Goal: Task Accomplishment & Management: Manage account settings

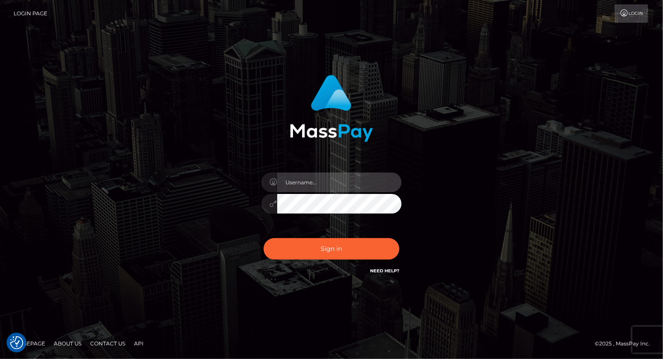
drag, startPoint x: 0, startPoint y: 0, endPoint x: 324, endPoint y: 183, distance: 371.9
click at [324, 183] on input "text" at bounding box center [339, 183] width 124 height 20
type input "Arlene.luminaryplay"
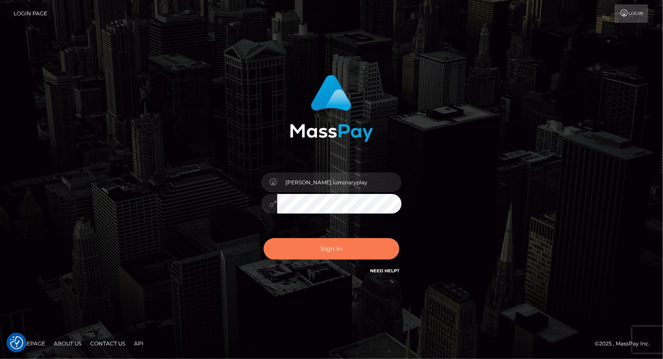
click at [342, 247] on button "Sign in" at bounding box center [332, 248] width 136 height 21
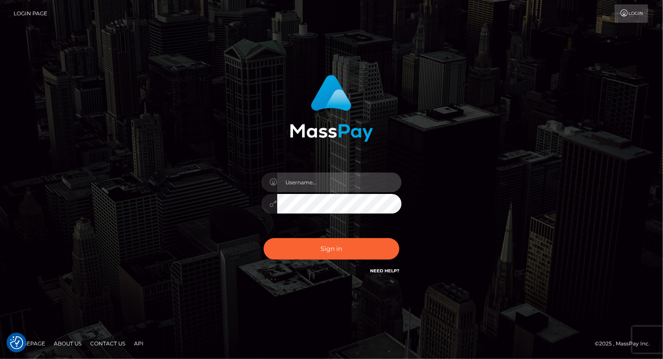
click at [339, 184] on input "text" at bounding box center [339, 183] width 124 height 20
type input "Arlene.luminaryplay"
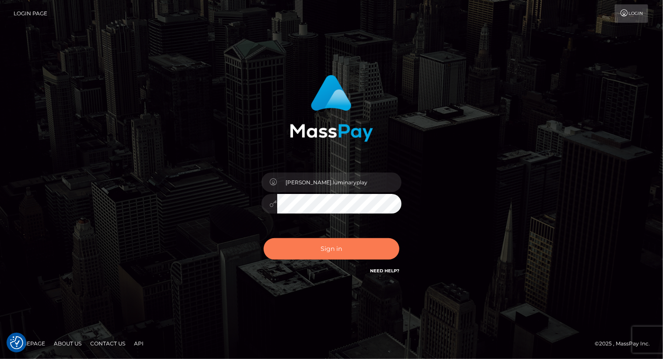
click at [338, 250] on button "Sign in" at bounding box center [332, 248] width 136 height 21
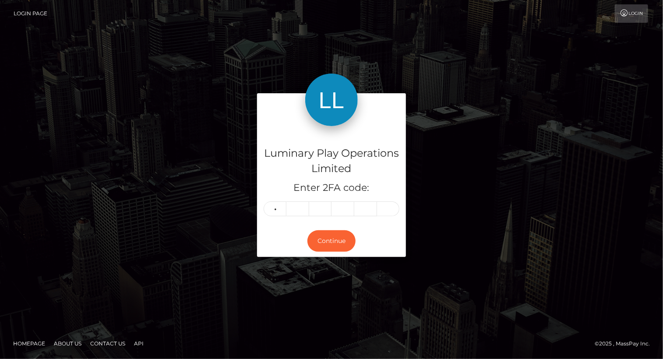
type input "2"
type input "8"
type input "1"
type input "9"
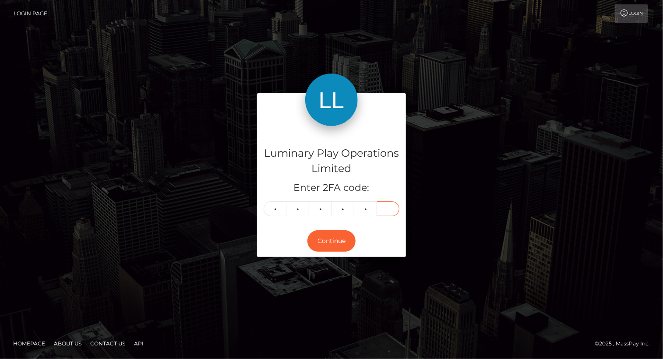
type input "8"
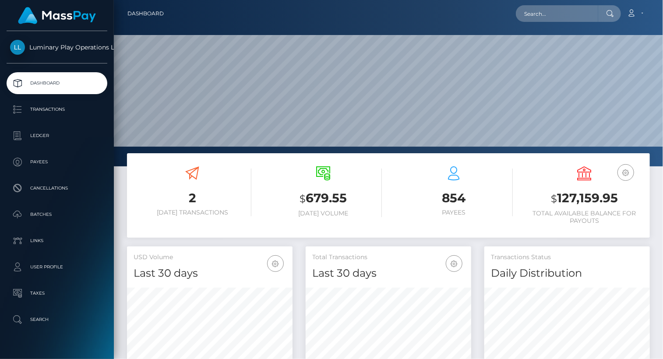
scroll to position [155, 165]
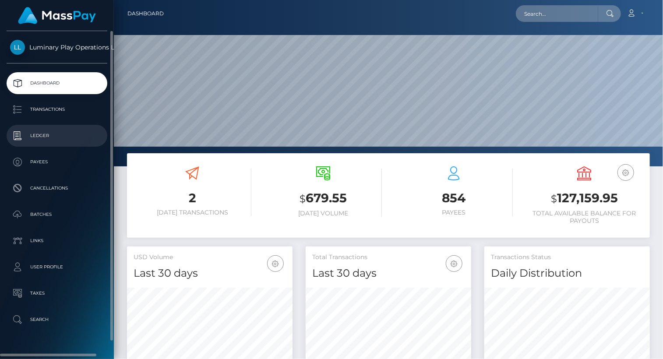
click at [46, 135] on p "Ledger" at bounding box center [57, 135] width 94 height 13
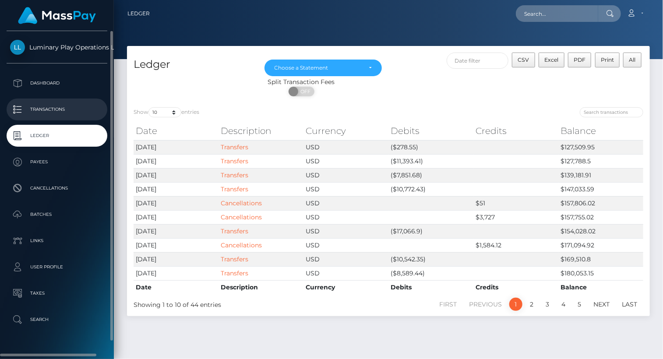
click at [56, 110] on p "Transactions" at bounding box center [57, 109] width 94 height 13
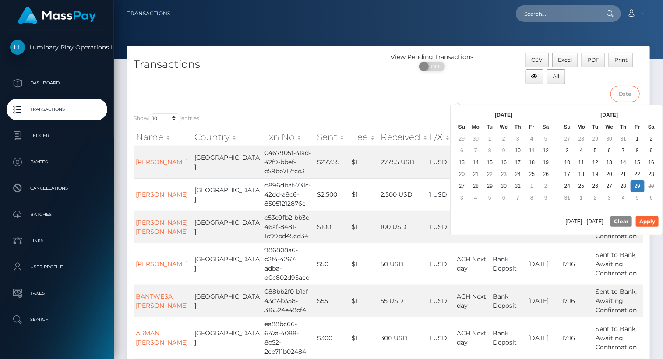
click at [629, 94] on input "text" at bounding box center [625, 94] width 29 height 16
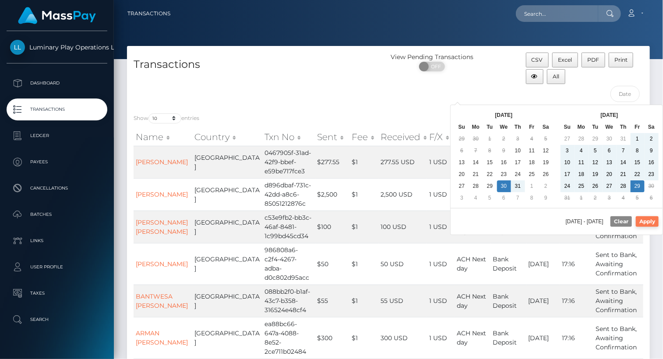
click at [653, 222] on button "Apply" at bounding box center [647, 221] width 23 height 11
type input "07/30/2025 - 08/29/2025"
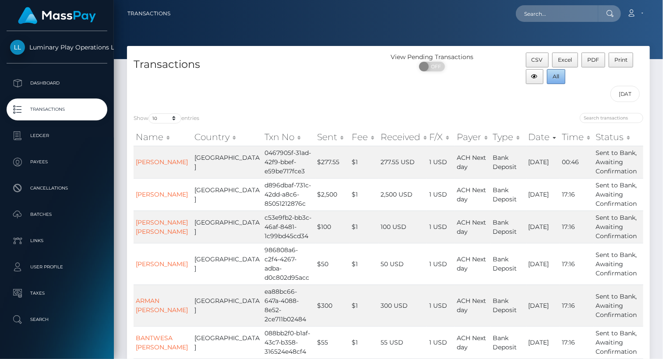
click at [555, 78] on span "All" at bounding box center [556, 76] width 7 height 7
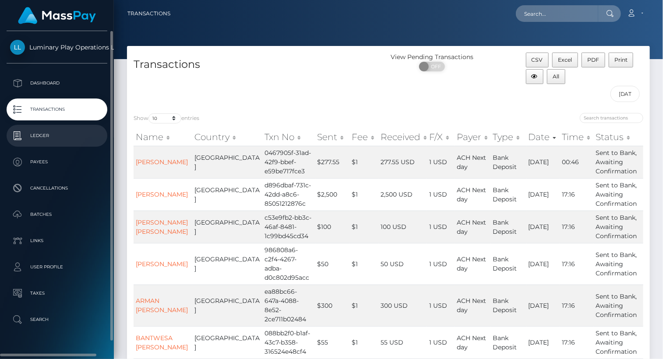
click at [47, 135] on p "Ledger" at bounding box center [57, 135] width 94 height 13
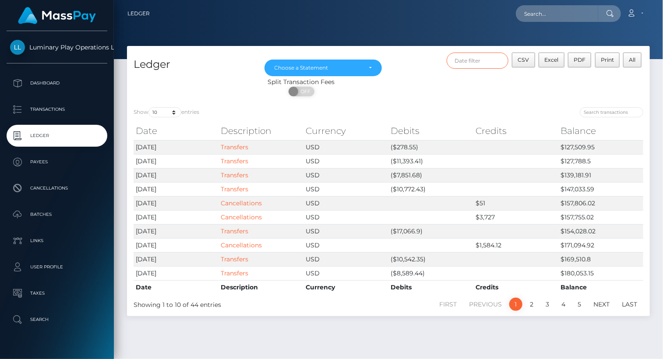
click at [477, 61] on input "text" at bounding box center [478, 61] width 62 height 16
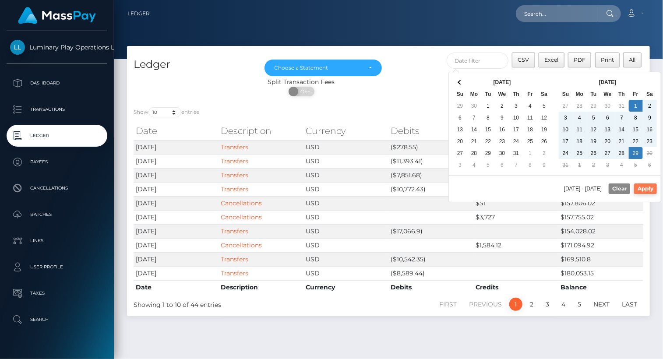
click at [650, 189] on button "Apply" at bounding box center [645, 189] width 23 height 11
type input "[DATE] - [DATE]"
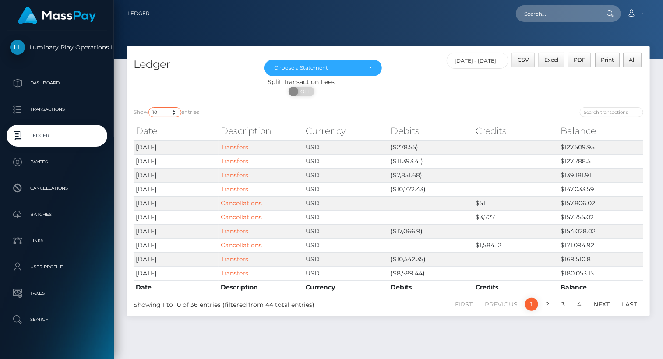
click at [162, 112] on select "10 25 50 100 250" at bounding box center [164, 112] width 33 height 10
select select "100"
click at [149, 108] on select "10 25 50 100 250" at bounding box center [164, 112] width 33 height 10
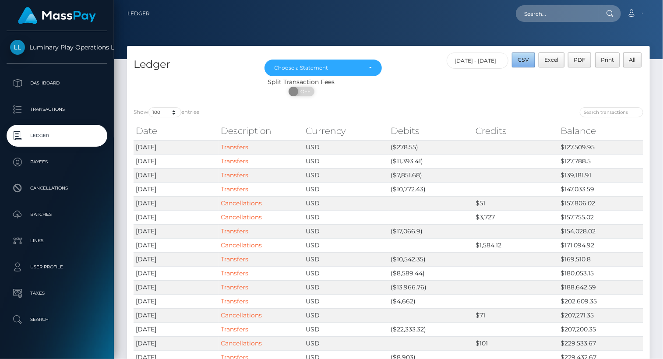
click at [526, 59] on span "CSV" at bounding box center [523, 60] width 11 height 7
click at [371, 64] on div "Choose a Statement" at bounding box center [324, 68] width 118 height 17
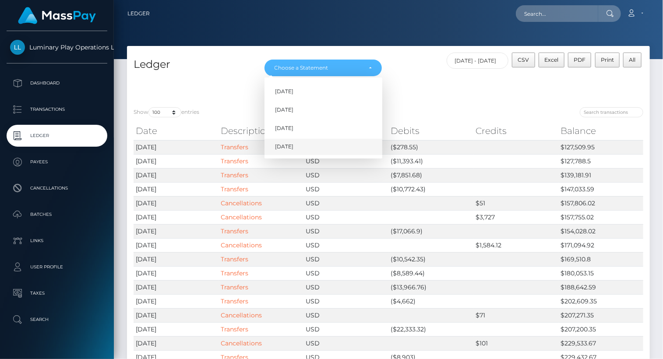
click at [303, 146] on link "[DATE]" at bounding box center [324, 147] width 118 height 16
select select "[DATE]"
